Goal: Information Seeking & Learning: Learn about a topic

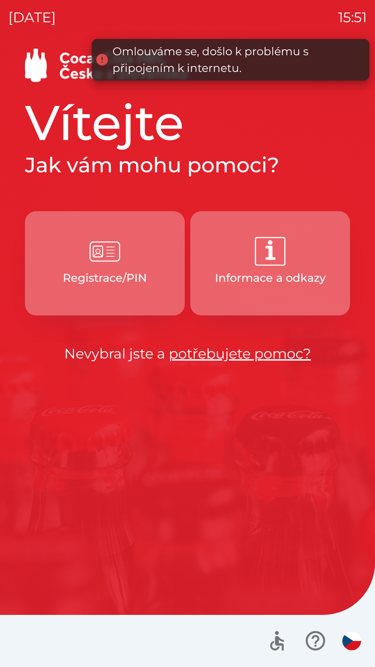
click at [269, 114] on h1 "Vítejte" at bounding box center [187, 122] width 325 height 59
click at [124, 254] on button "Registrace/PIN" at bounding box center [105, 263] width 160 height 104
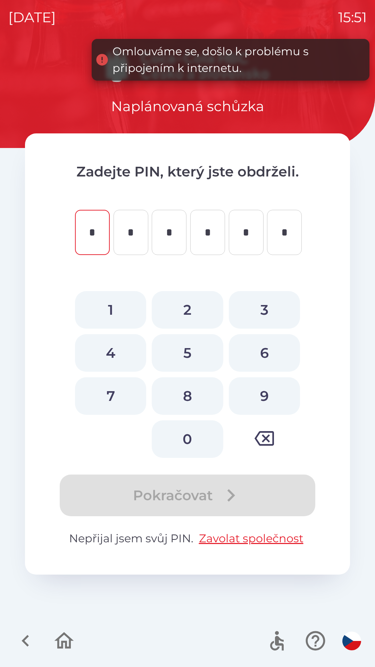
click at [22, 643] on icon "button" at bounding box center [25, 640] width 23 height 23
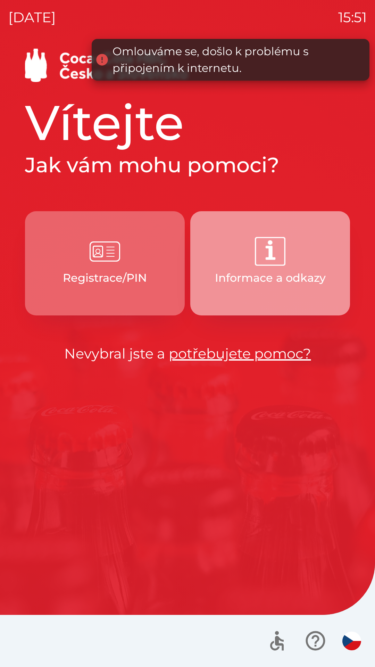
click at [275, 279] on p "Informace a odkazy" at bounding box center [270, 277] width 111 height 17
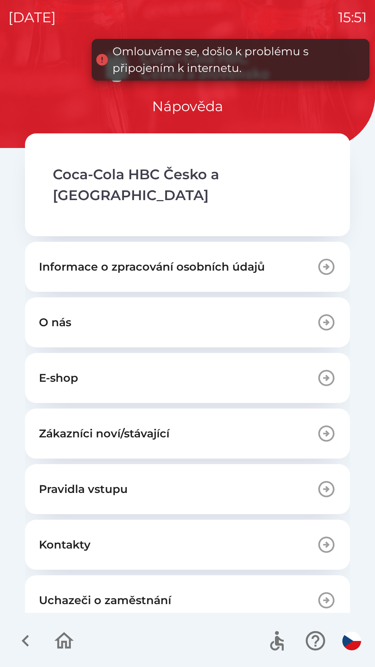
click at [153, 425] on p "Zákazníci noví/stávající" at bounding box center [104, 433] width 131 height 17
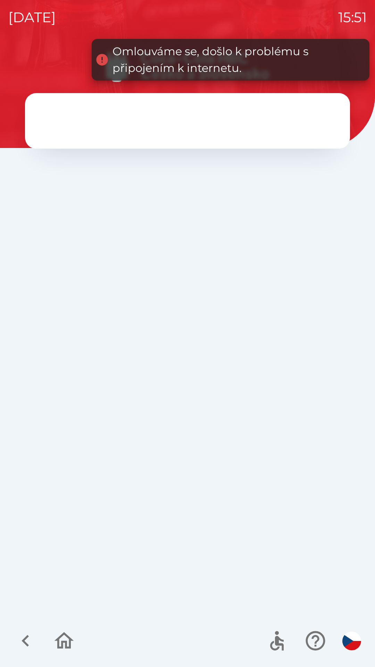
click at [22, 638] on icon "button" at bounding box center [25, 640] width 23 height 23
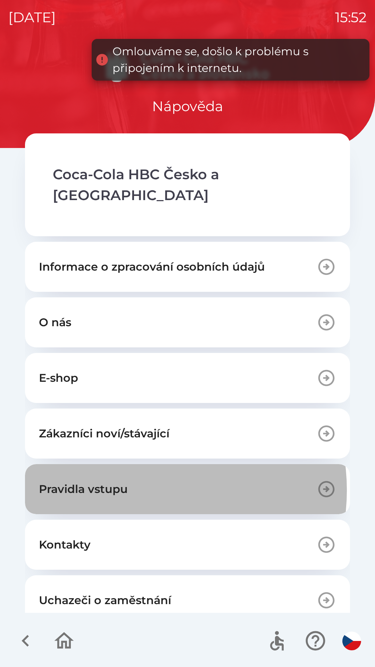
click at [143, 469] on button "Pravidla vstupu" at bounding box center [187, 489] width 325 height 50
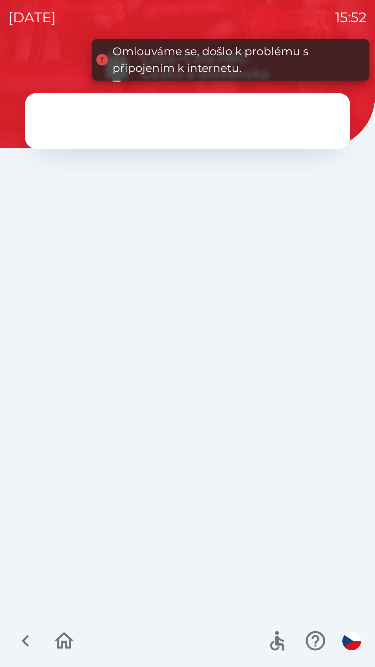
click at [29, 643] on icon "button" at bounding box center [25, 640] width 23 height 23
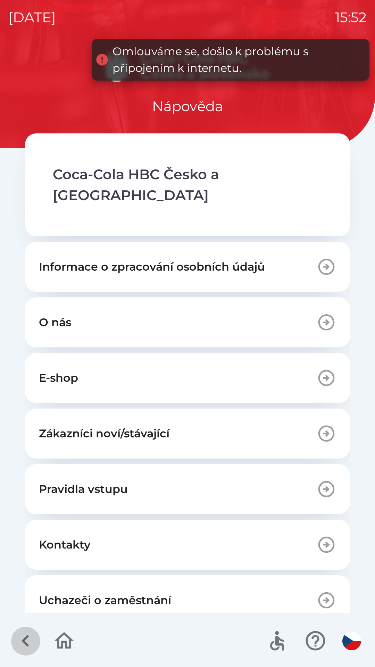
click at [35, 636] on icon "button" at bounding box center [25, 640] width 23 height 23
